Goal: Book appointment/travel/reservation

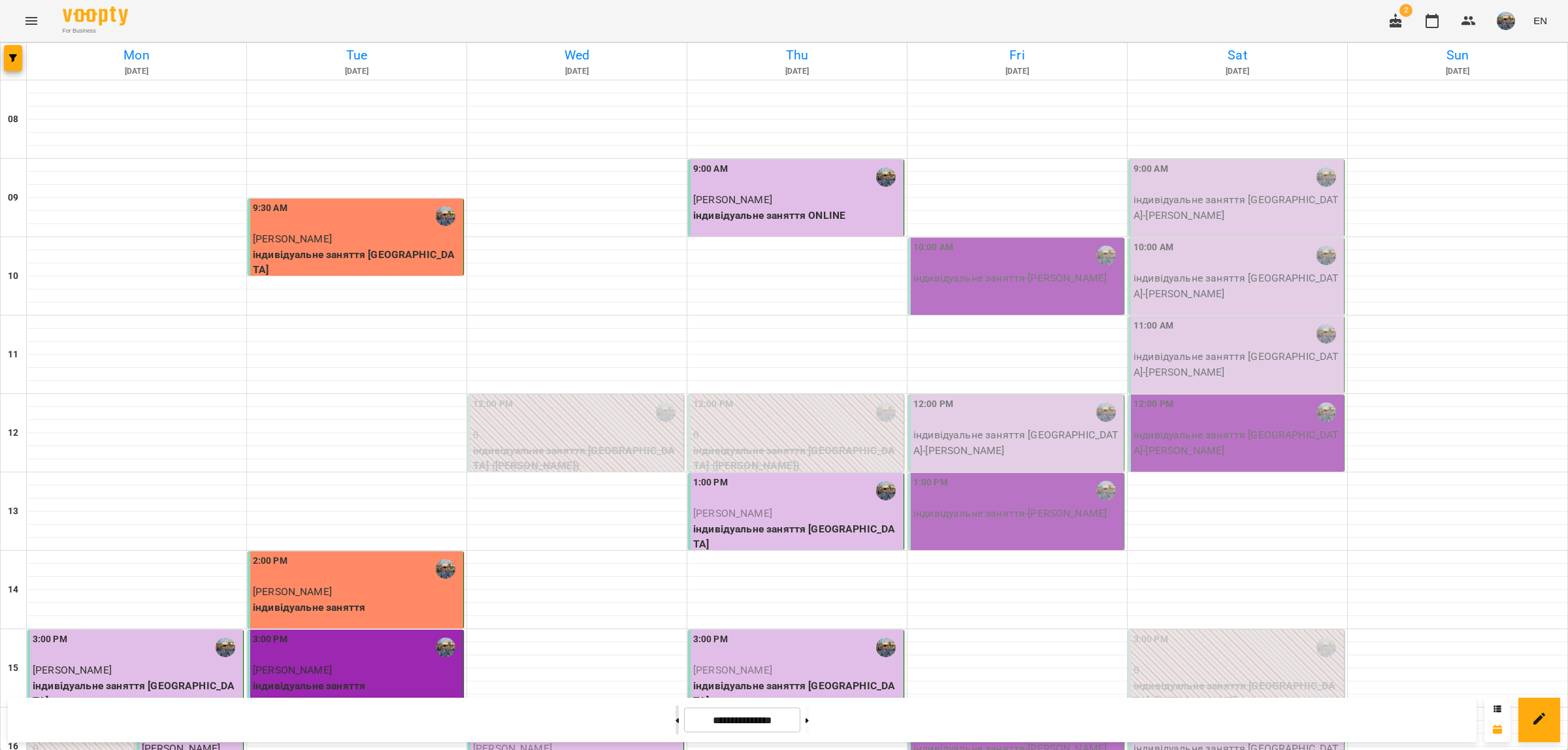
click at [676, 726] on button at bounding box center [677, 720] width 3 height 29
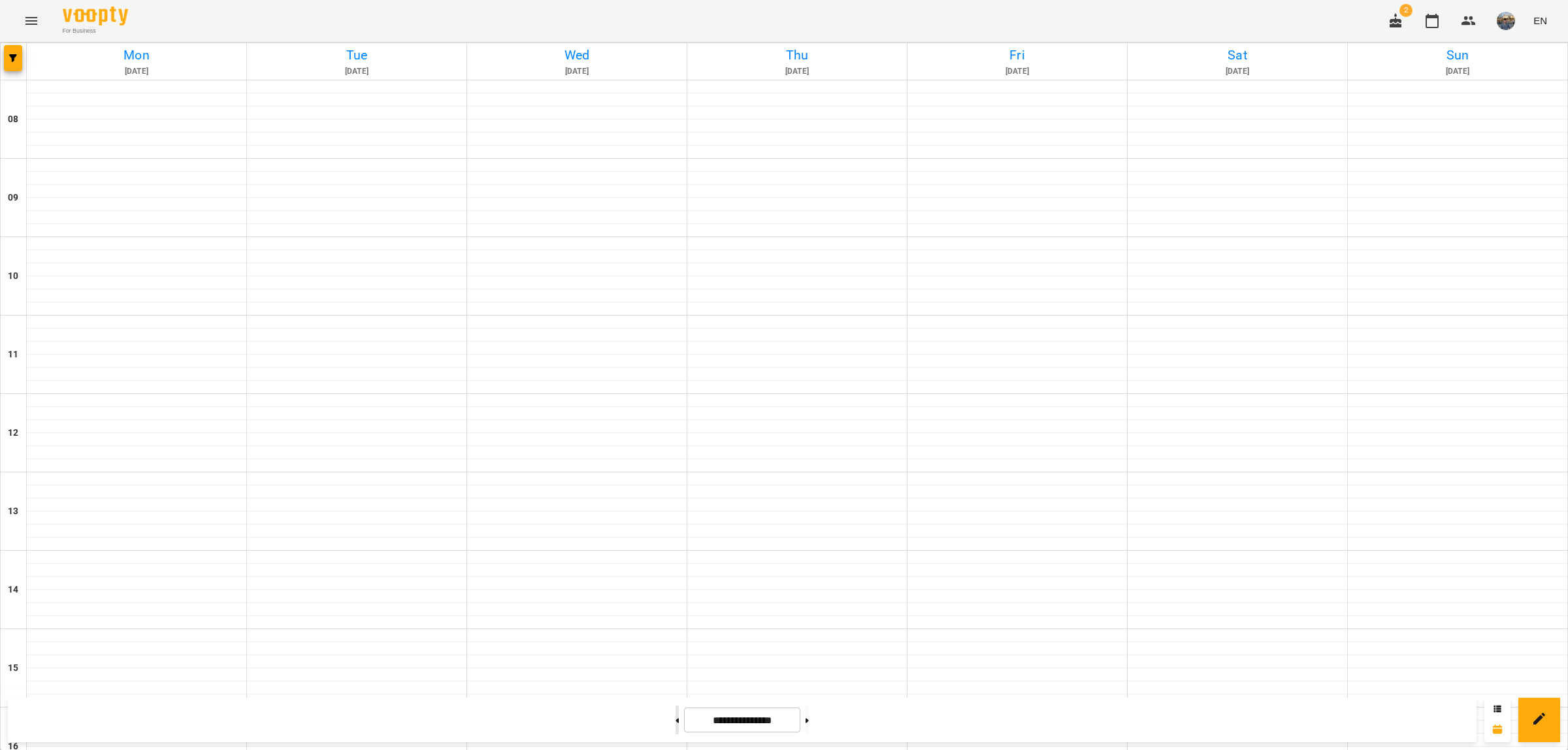
click at [676, 726] on button at bounding box center [677, 720] width 3 height 29
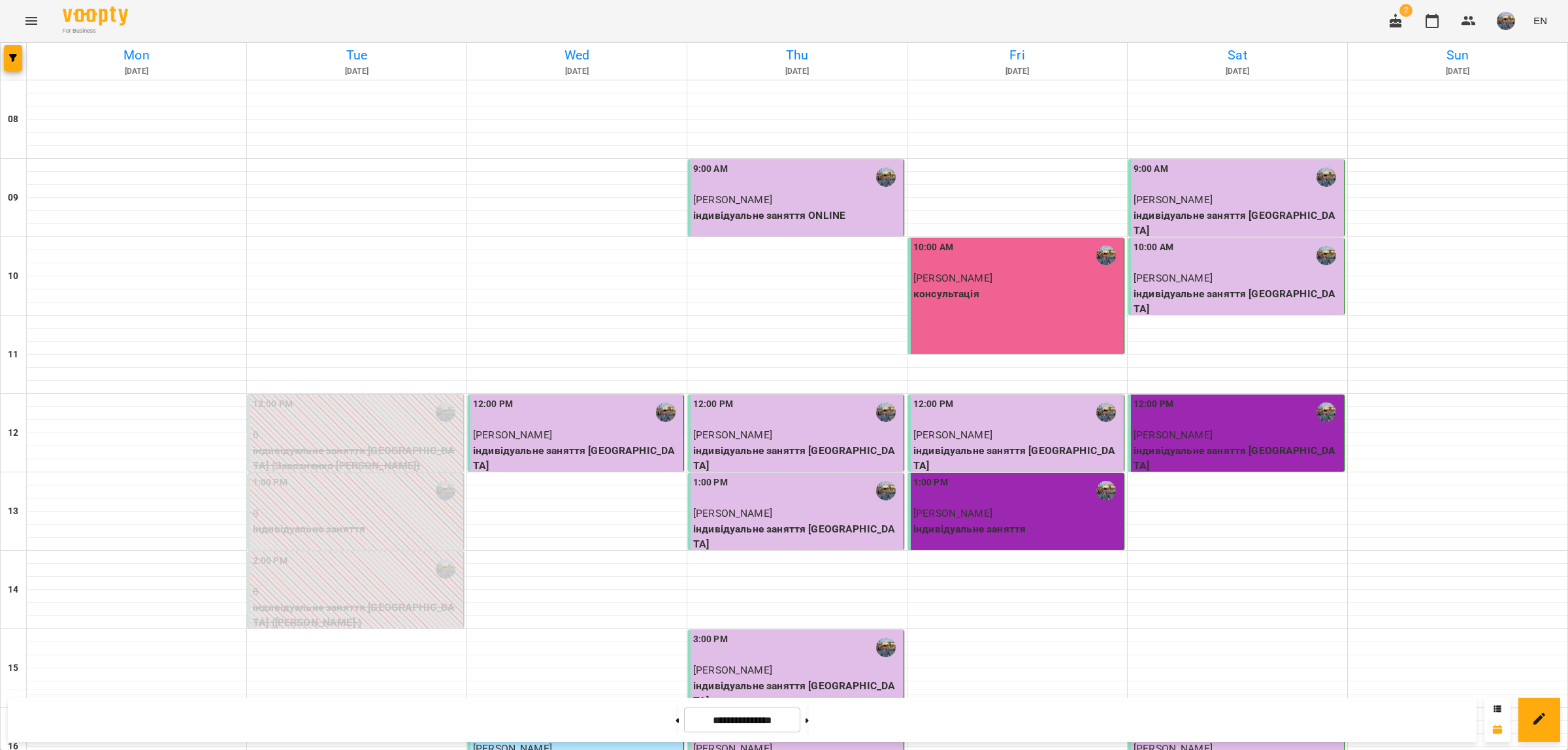
scroll to position [487, 0]
click at [809, 726] on button at bounding box center [807, 720] width 3 height 29
type input "**********"
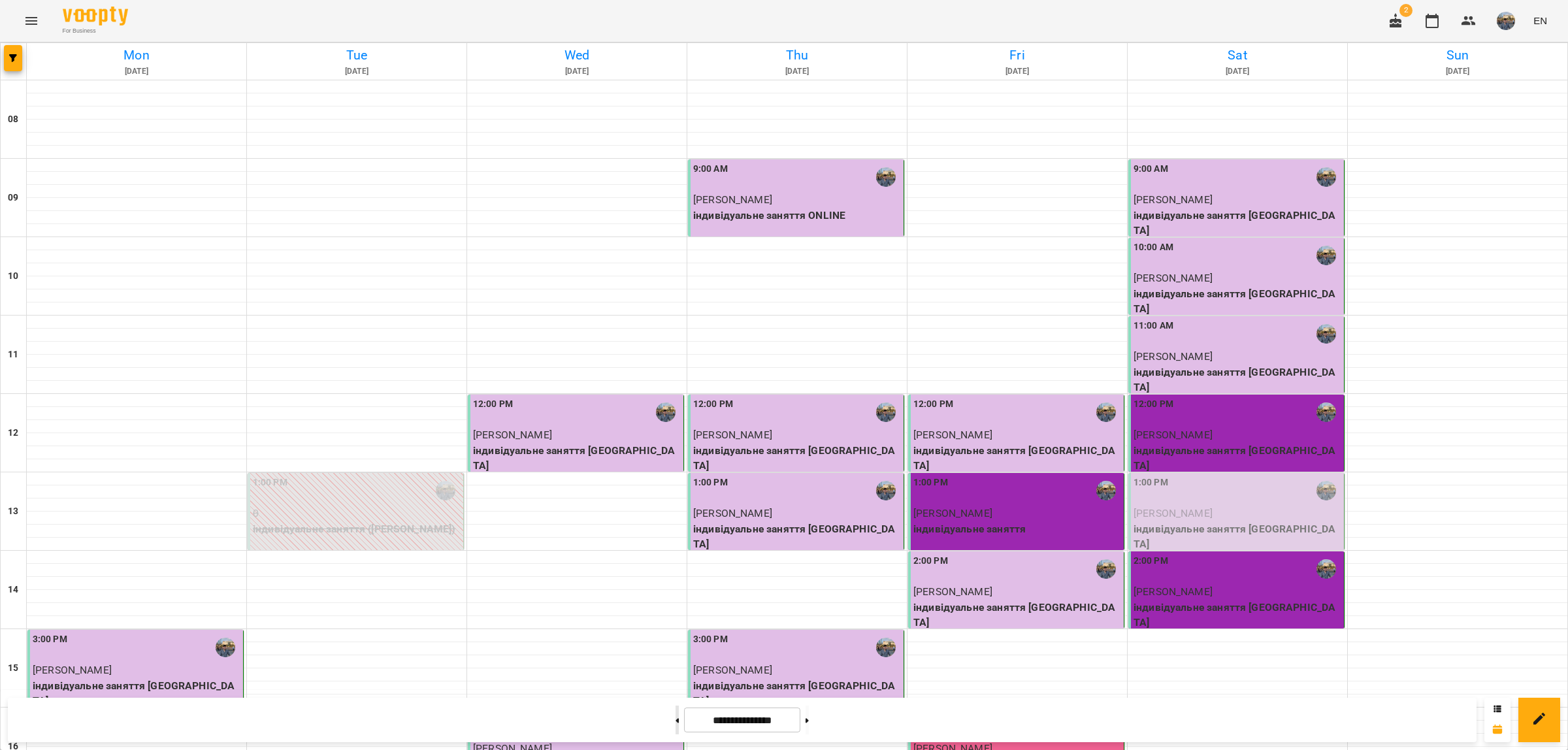
click at [676, 720] on button at bounding box center [677, 720] width 3 height 29
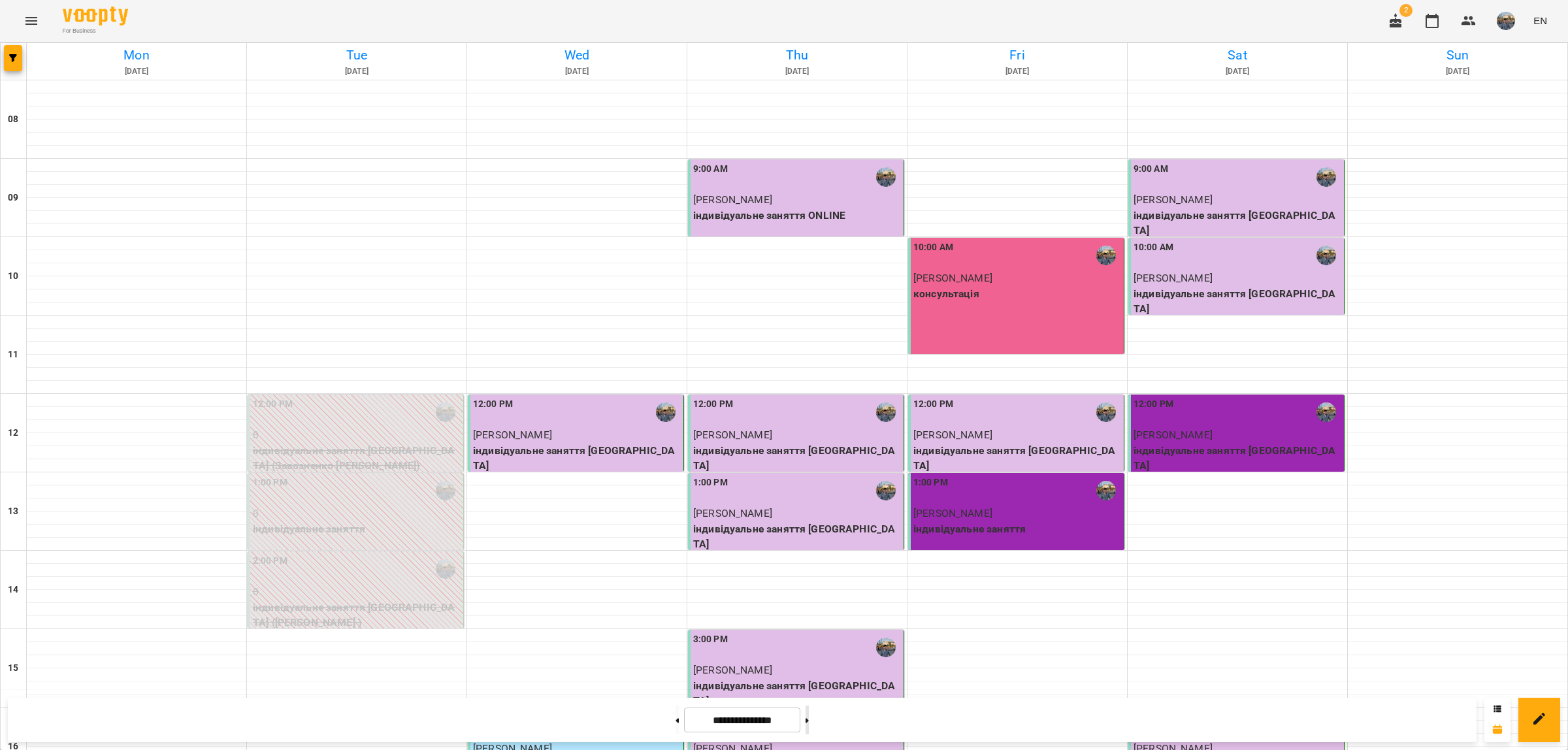
click at [809, 728] on button at bounding box center [807, 720] width 3 height 29
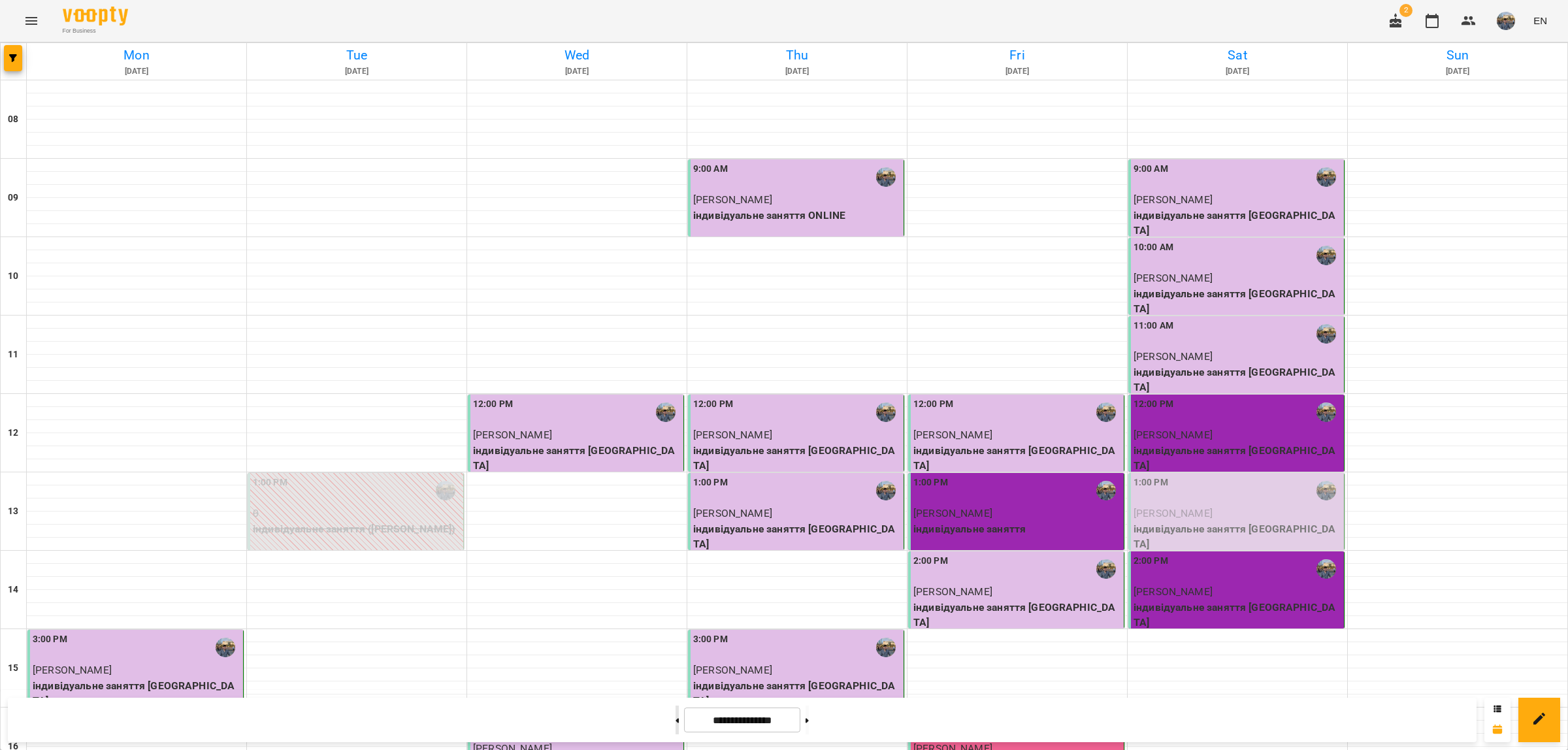
click at [676, 726] on button at bounding box center [677, 720] width 3 height 29
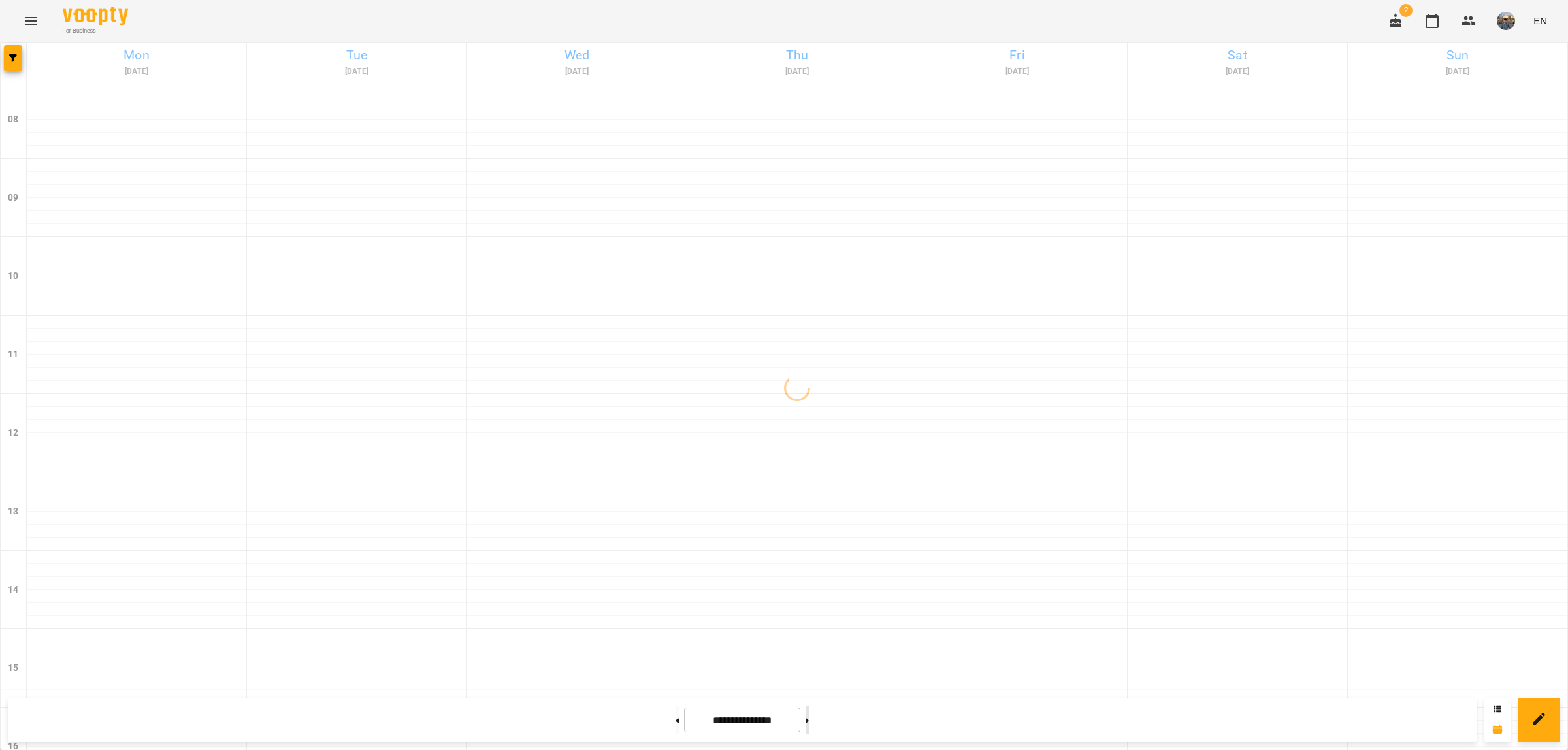
click at [809, 723] on button at bounding box center [807, 720] width 3 height 29
type input "**********"
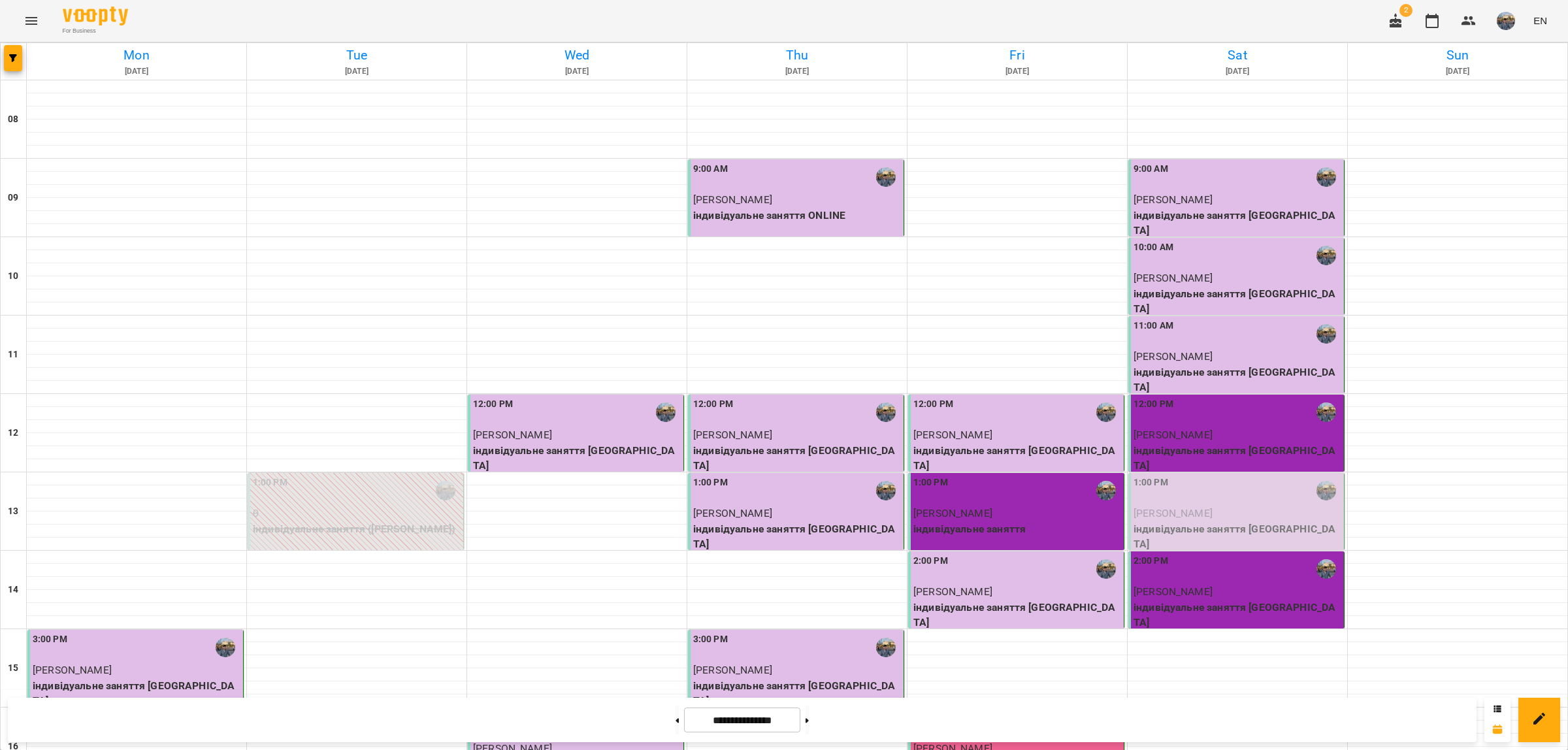
scroll to position [163, 0]
click at [1227, 476] on div "1:00 PM" at bounding box center [1237, 491] width 208 height 30
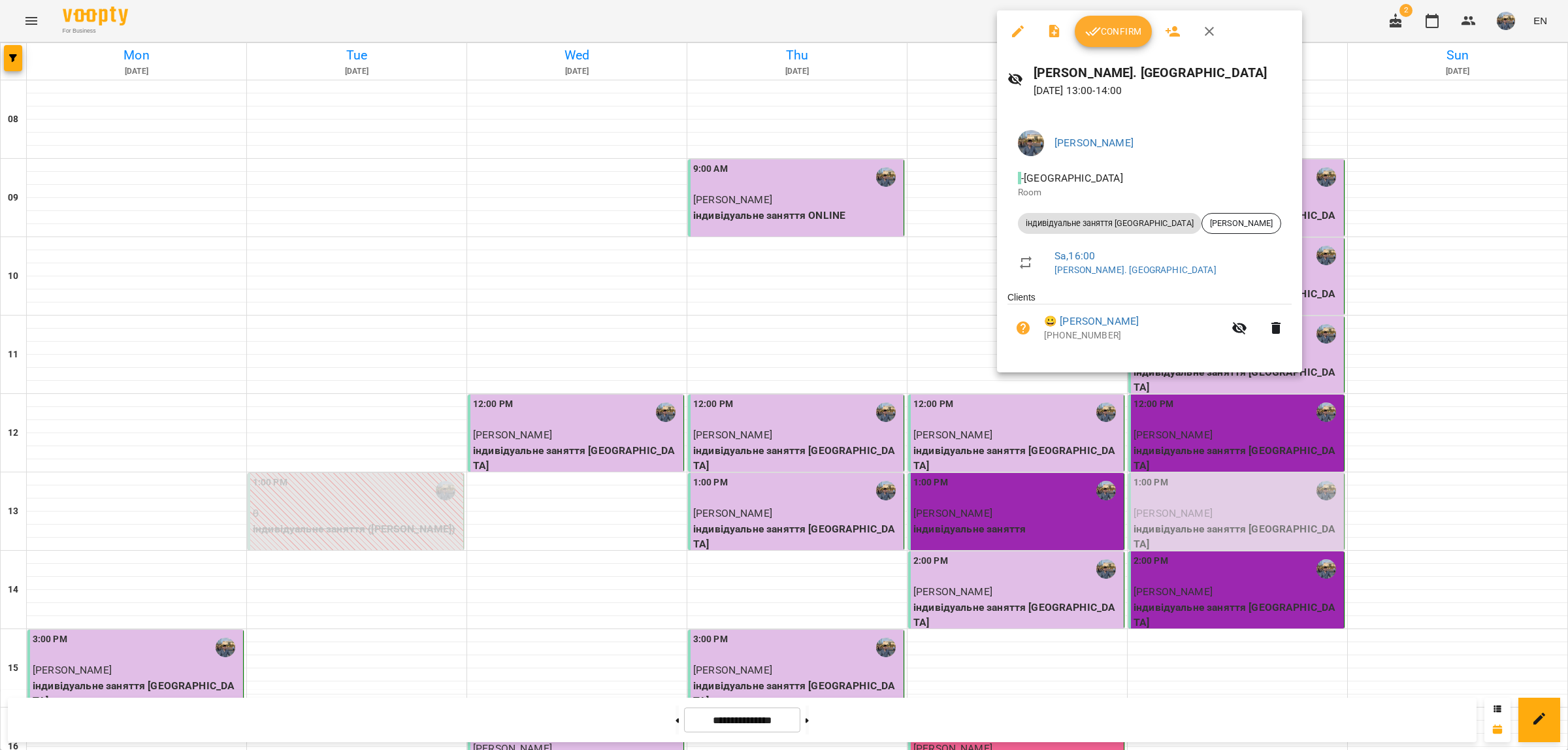
click at [1108, 29] on span "Confirm" at bounding box center [1114, 31] width 57 height 16
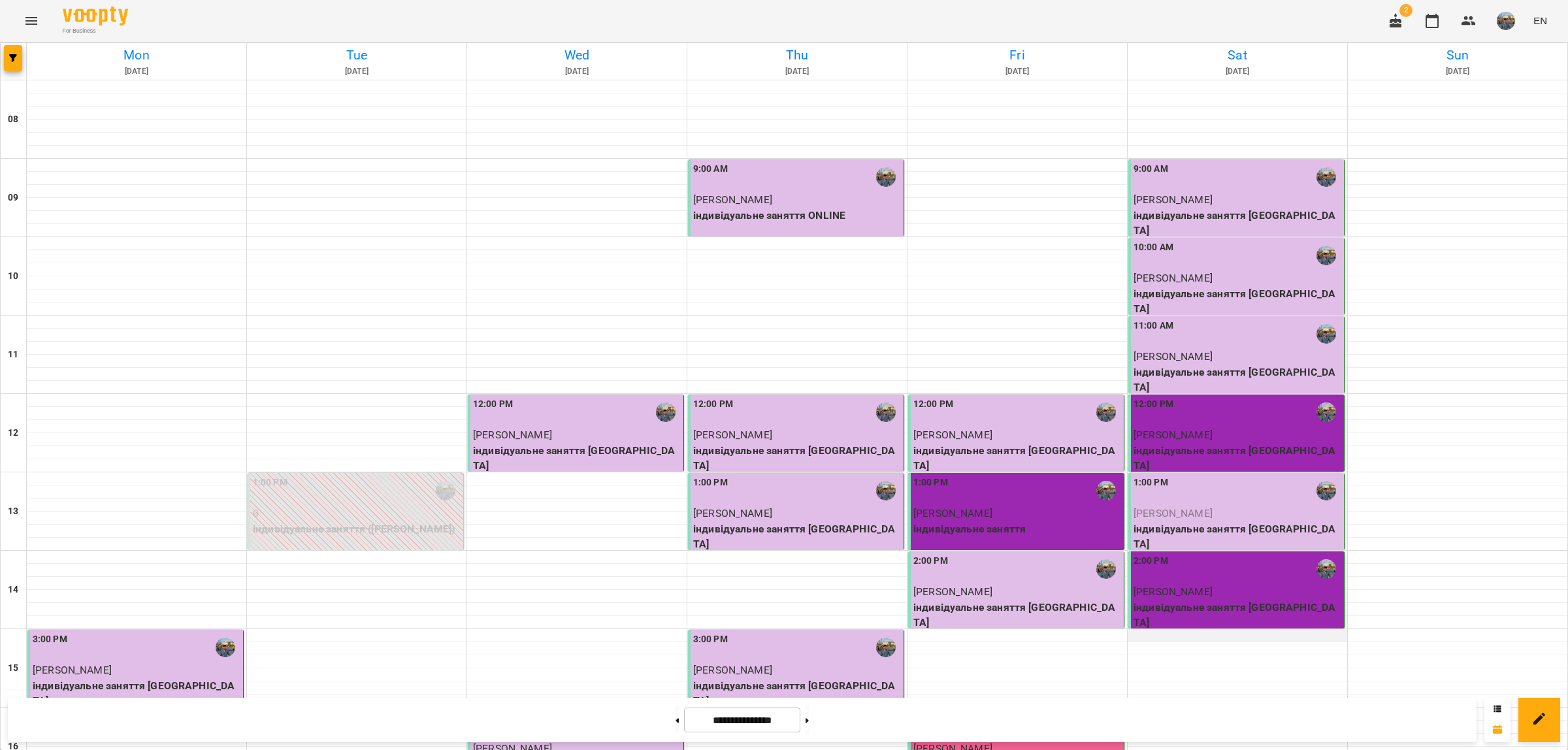
scroll to position [82, 0]
click at [809, 720] on button at bounding box center [807, 720] width 3 height 29
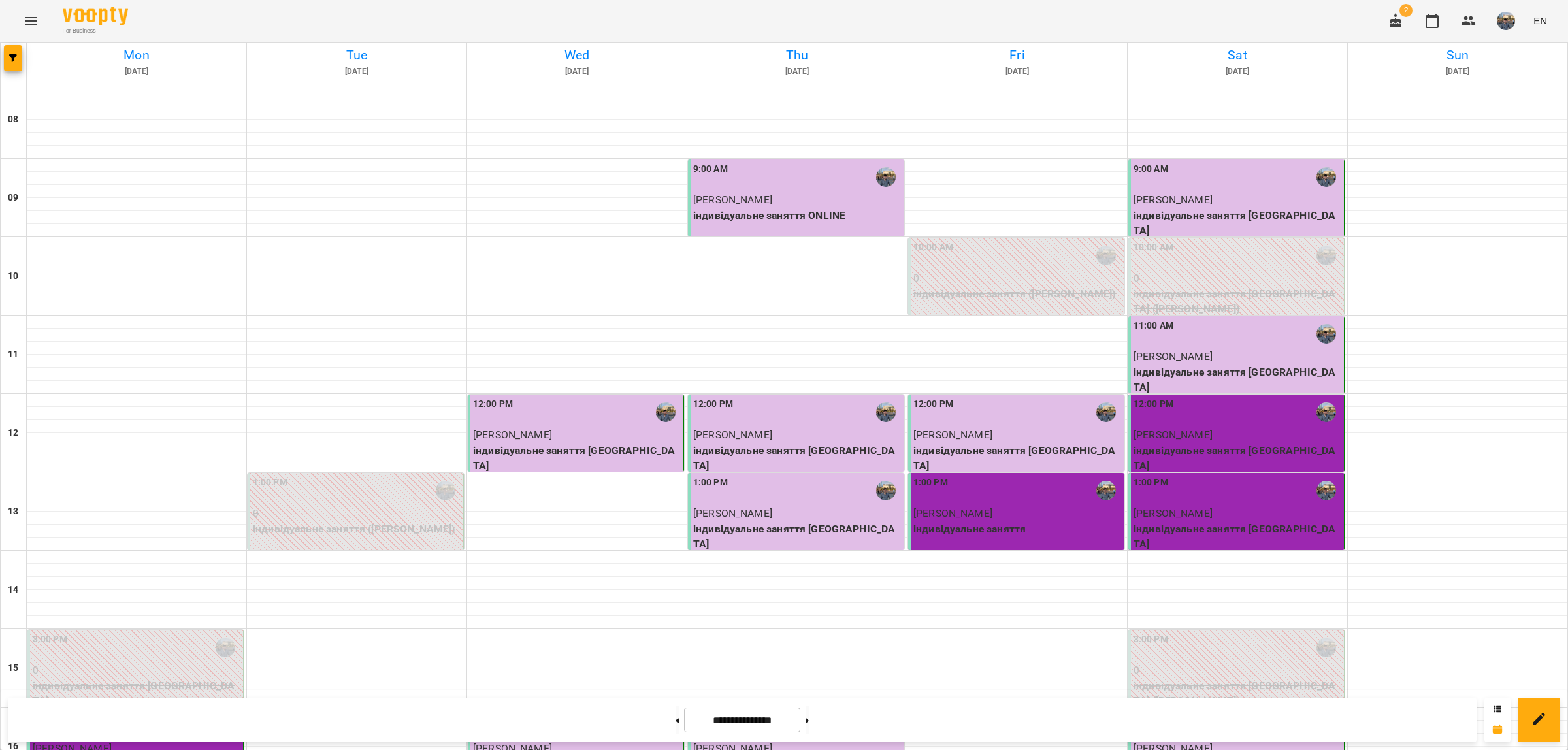
scroll to position [327, 0]
click at [809, 715] on button at bounding box center [807, 720] width 3 height 29
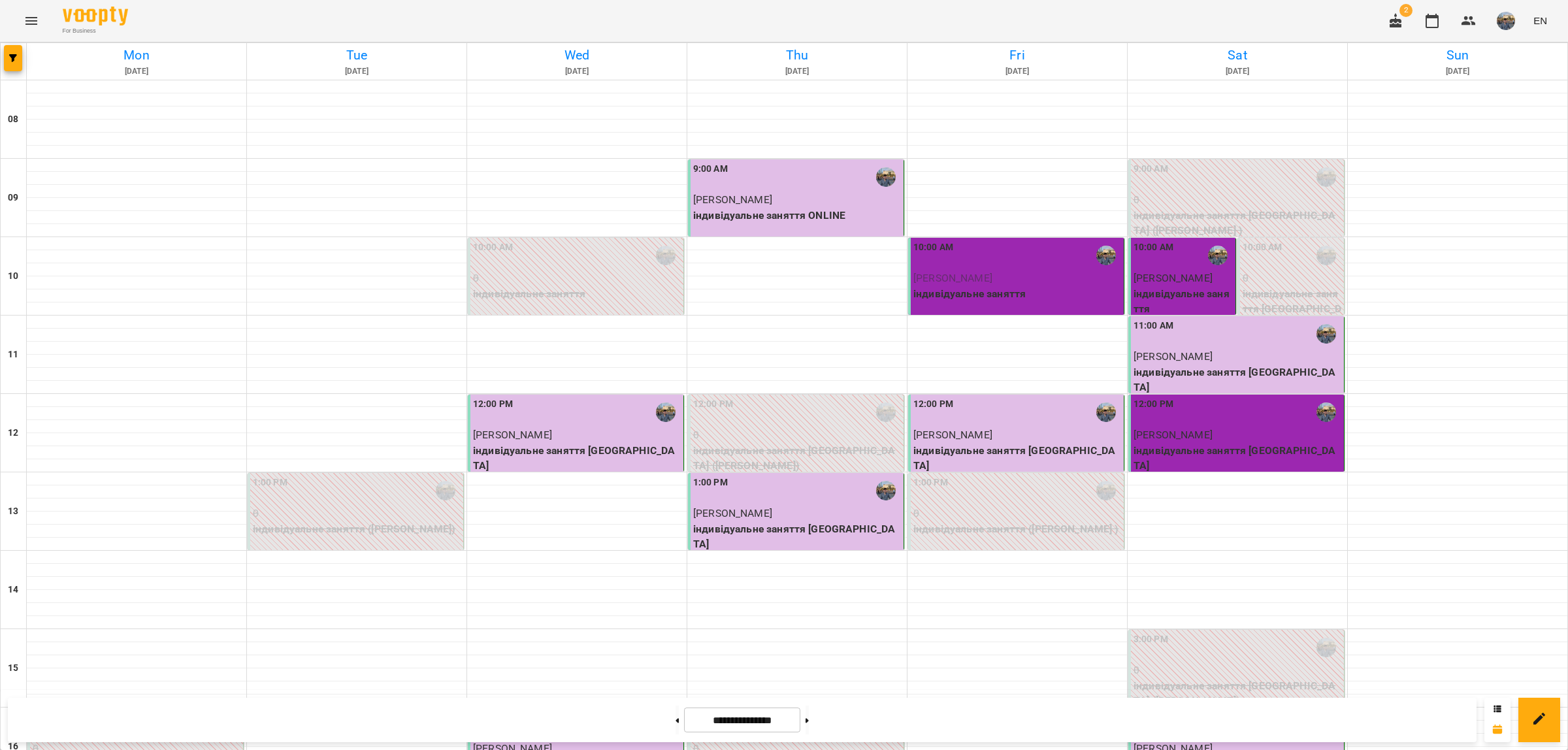
scroll to position [487, 0]
click at [809, 717] on button at bounding box center [807, 720] width 3 height 29
type input "**********"
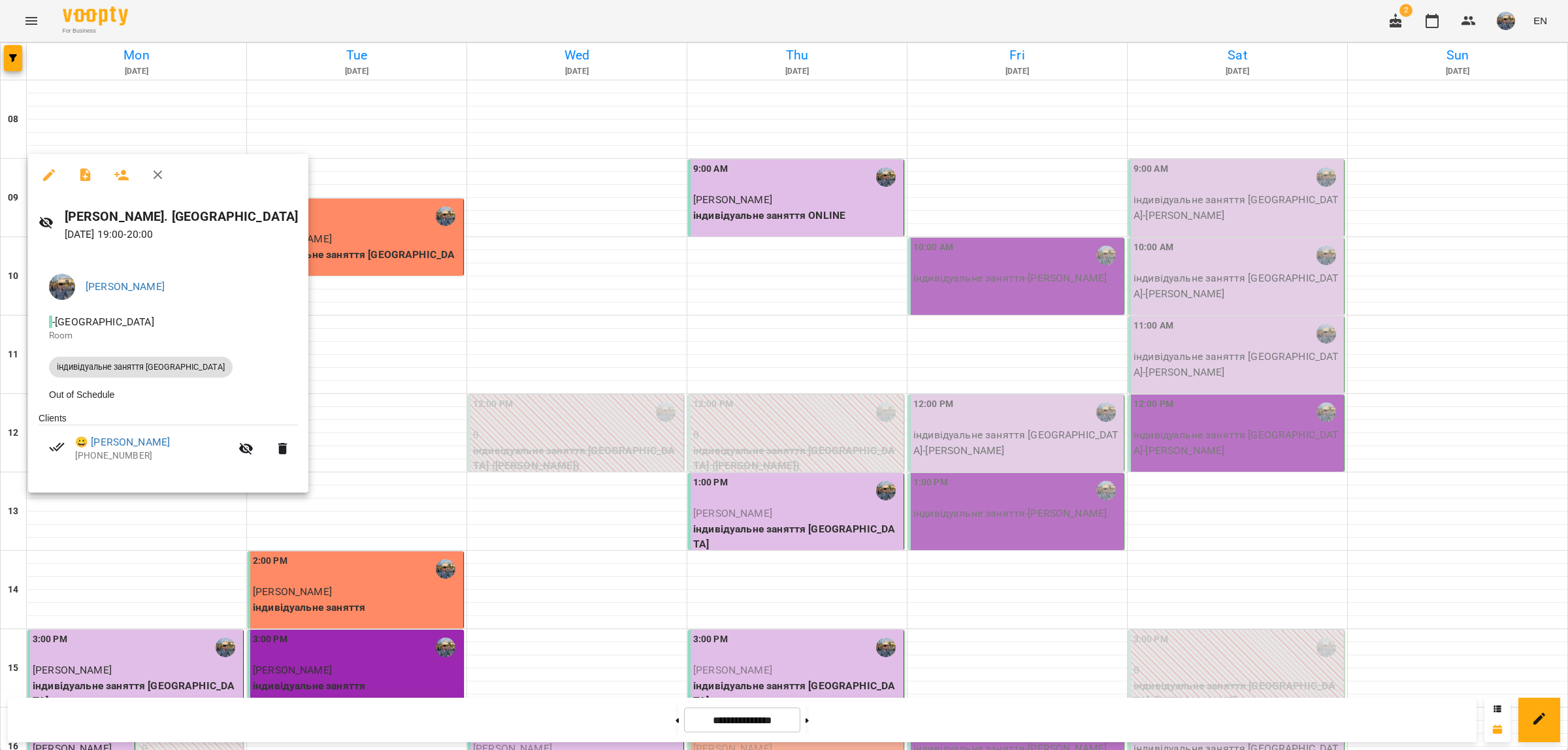
click at [187, 532] on div at bounding box center [784, 375] width 1568 height 750
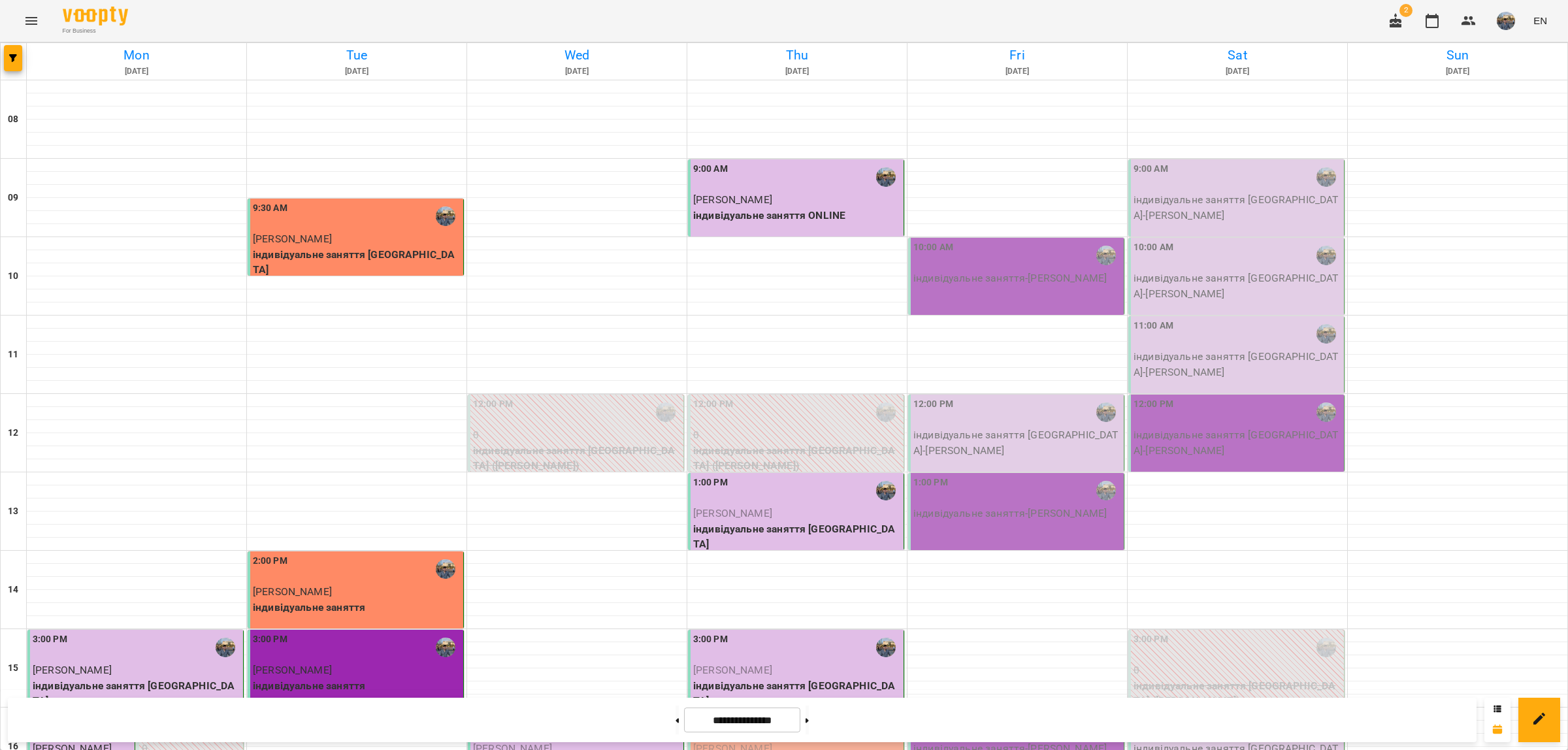
scroll to position [405, 0]
click at [830, 741] on p "[PERSON_NAME]" at bounding box center [797, 748] width 208 height 16
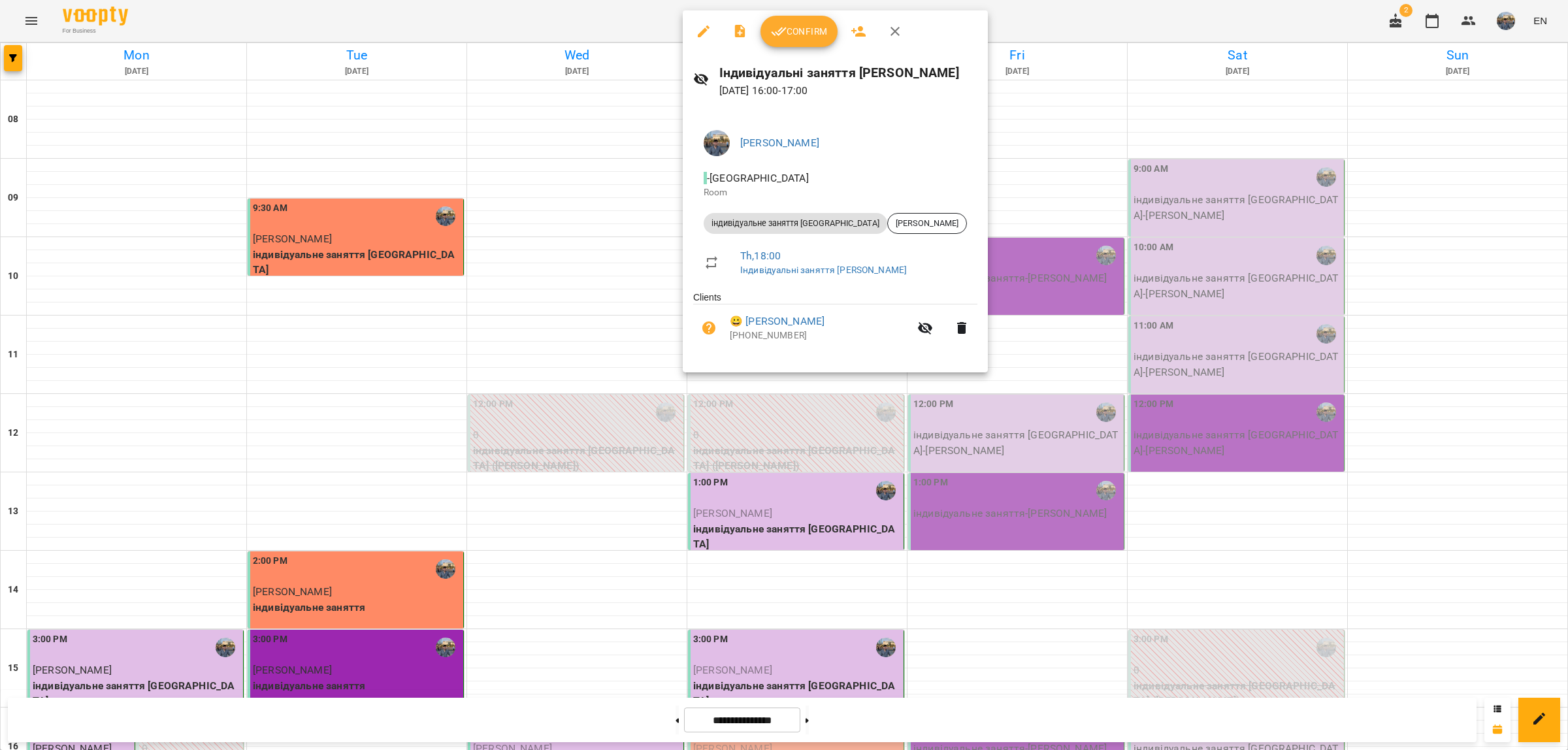
click at [815, 31] on span "Confirm" at bounding box center [799, 31] width 57 height 16
